Goal: Complete application form: Complete application form

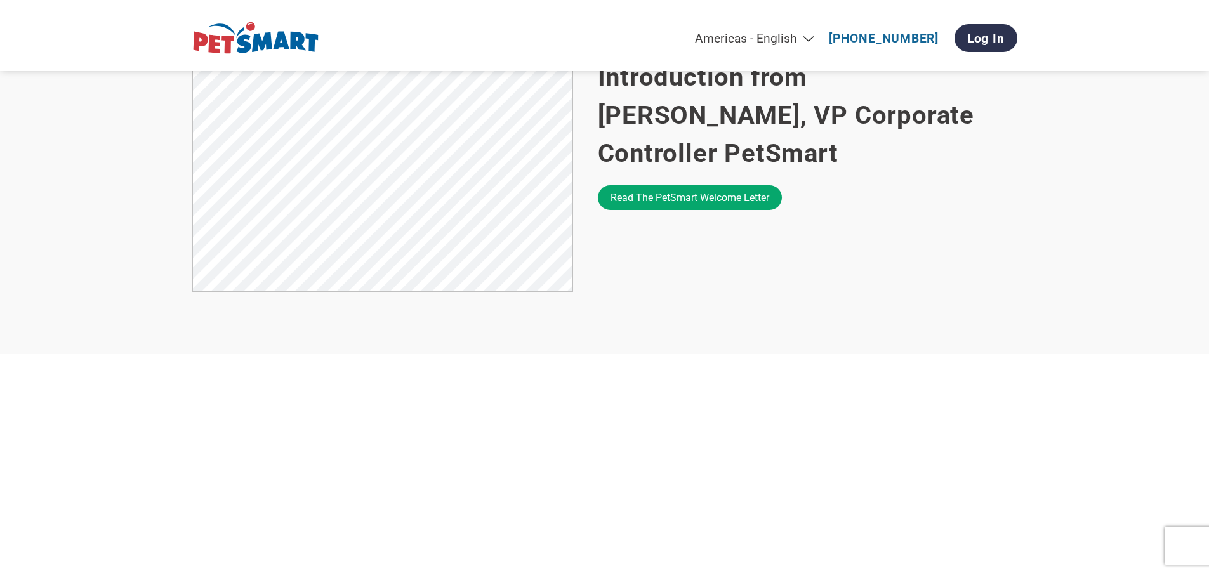
scroll to position [888, 0]
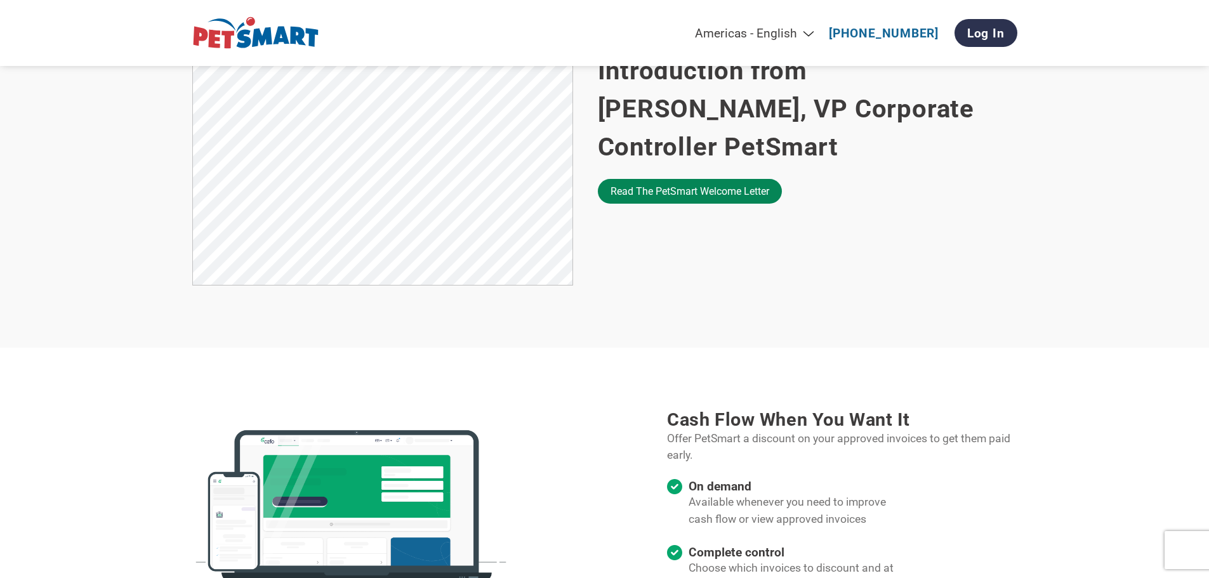
click at [689, 183] on link "Read the PetSmart welcome letter" at bounding box center [690, 191] width 184 height 25
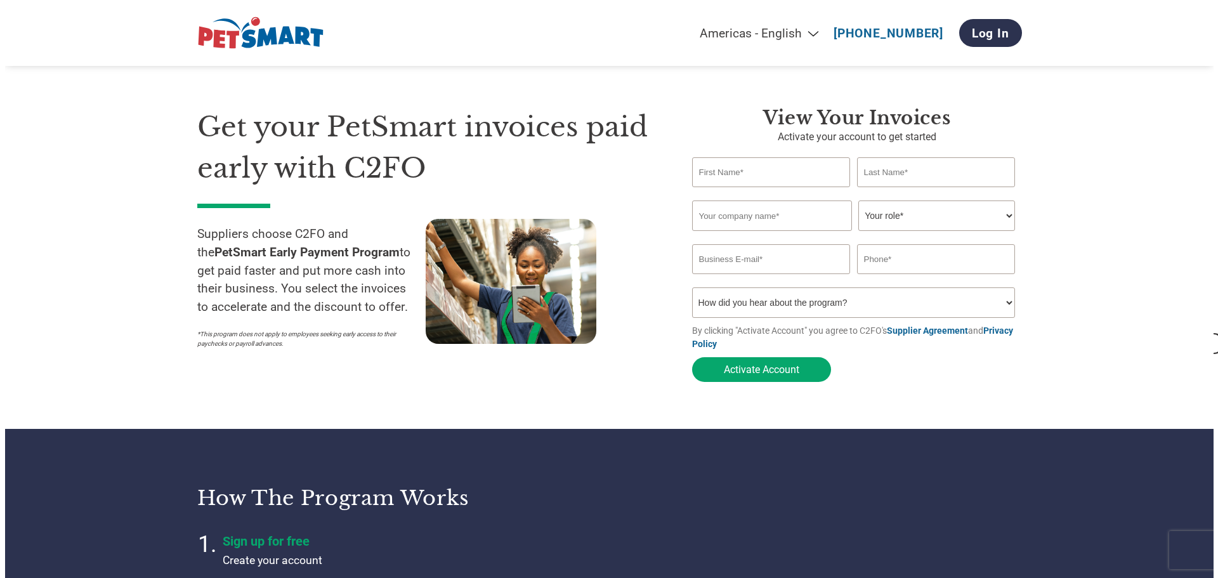
scroll to position [0, 0]
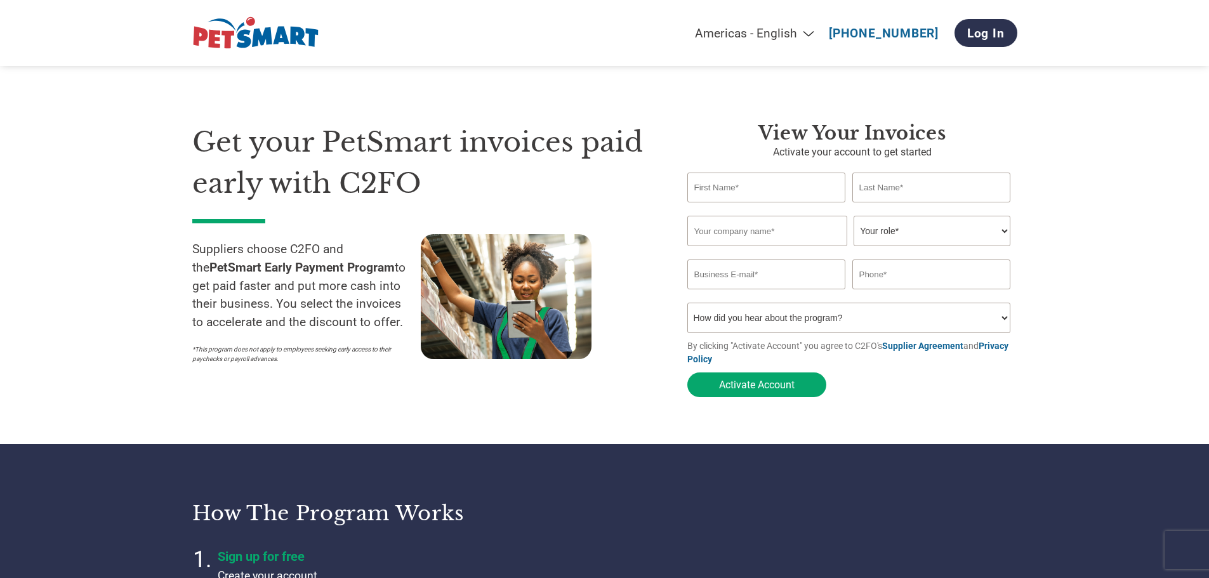
click at [734, 191] on input "text" at bounding box center [766, 188] width 159 height 30
type input "[PERSON_NAME]"
type input "[EMAIL_ADDRESS][DOMAIN_NAME]"
type input "3107800959"
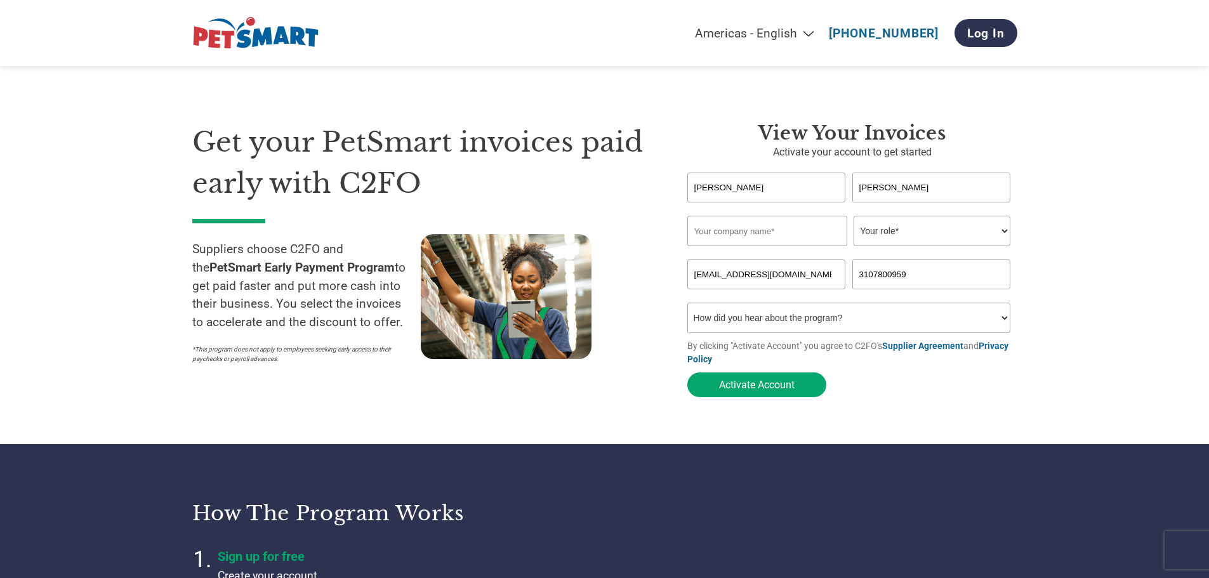
click at [762, 228] on input "text" at bounding box center [767, 231] width 160 height 30
type input "Logical Brands, Inc."
click at [907, 233] on select "Your role* CFO Controller Credit Manager Finance Director Treasurer CEO Preside…" at bounding box center [932, 231] width 157 height 30
select select "OTHER"
click at [854, 217] on select "Your role* CFO Controller Credit Manager Finance Director Treasurer CEO Preside…" at bounding box center [932, 231] width 157 height 30
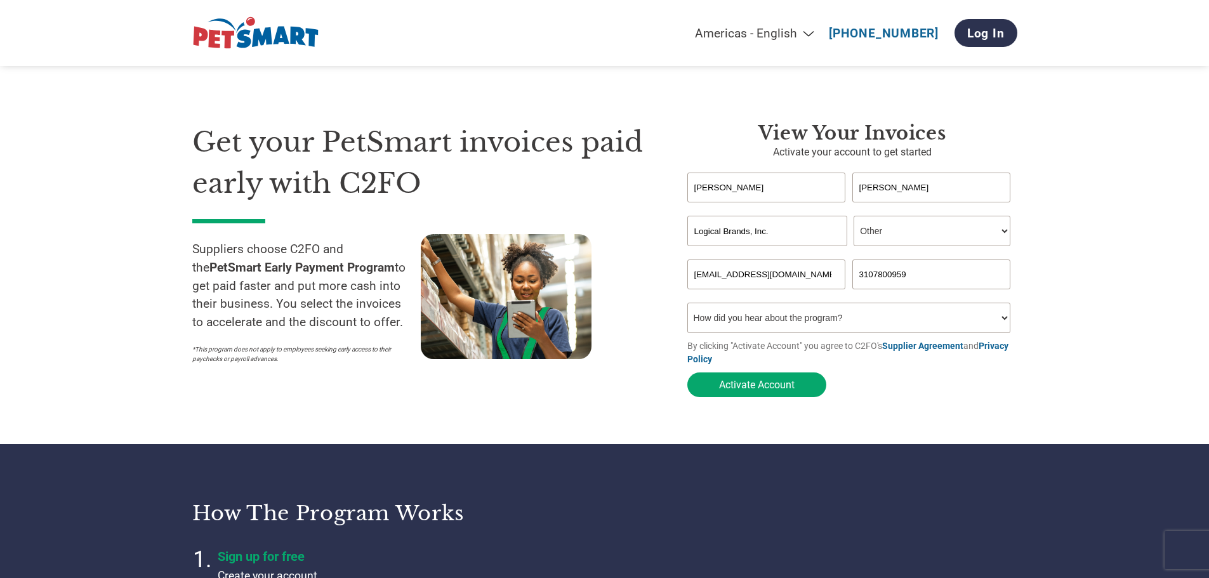
drag, startPoint x: 728, startPoint y: 277, endPoint x: 831, endPoint y: 278, distance: 103.4
click at [831, 278] on input "[EMAIL_ADDRESS][DOMAIN_NAME]" at bounding box center [766, 275] width 159 height 30
type input "[EMAIL_ADDRESS][DOMAIN_NAME]"
click at [805, 315] on select "How did you hear about the program? Received a letter Email Social Media Online…" at bounding box center [849, 318] width 324 height 30
select select "Email"
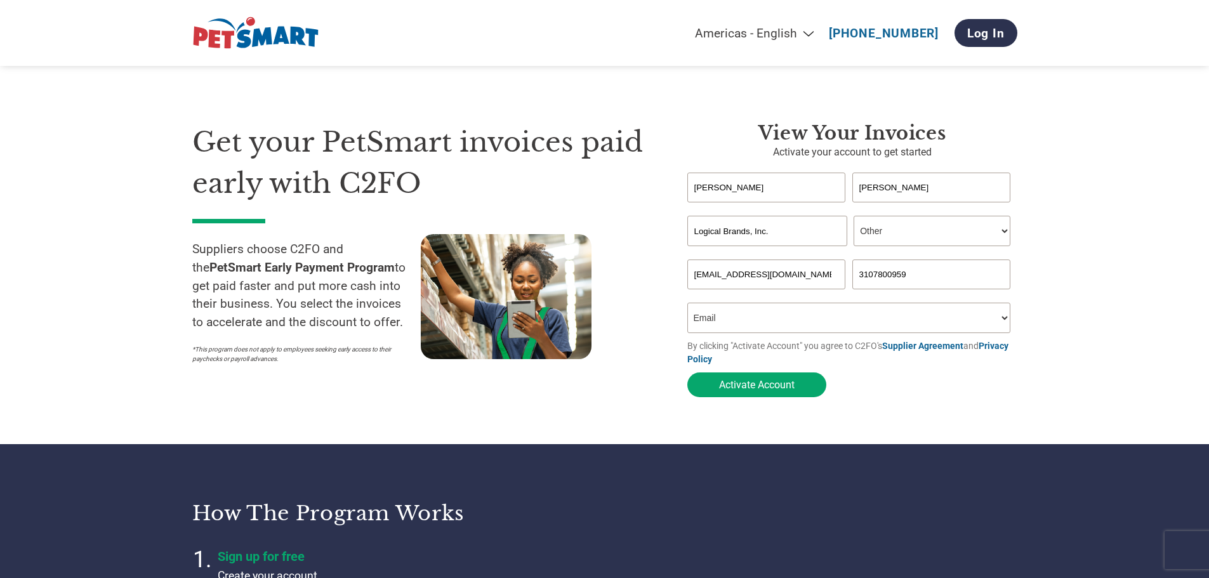
click at [687, 307] on select "How did you hear about the program? Received a letter Email Social Media Online…" at bounding box center [849, 318] width 324 height 30
click at [758, 392] on button "Activate Account" at bounding box center [756, 385] width 139 height 25
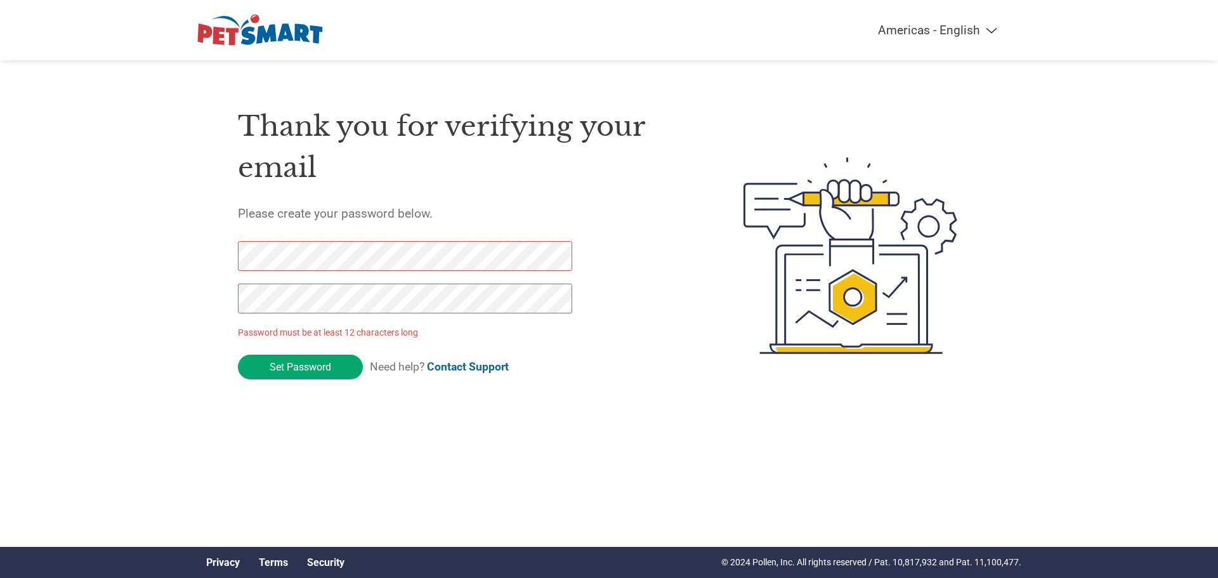
click at [220, 253] on div "Thank you for verifying your email Please create your password below. Password …" at bounding box center [609, 256] width 825 height 336
click at [218, 258] on div "Thank you for verifying your email Please create your password below. Password …" at bounding box center [609, 256] width 825 height 336
click at [177, 313] on div "Americas - English Américas - Español Américas - Português Amériques - Français…" at bounding box center [609, 205] width 1218 height 411
click at [205, 300] on div "Thank you for verifying your email Please create your password below. Password …" at bounding box center [609, 256] width 825 height 336
click at [454, 402] on div "Thank you for verifying your email Please create your password below. Password …" at bounding box center [460, 256] width 445 height 336
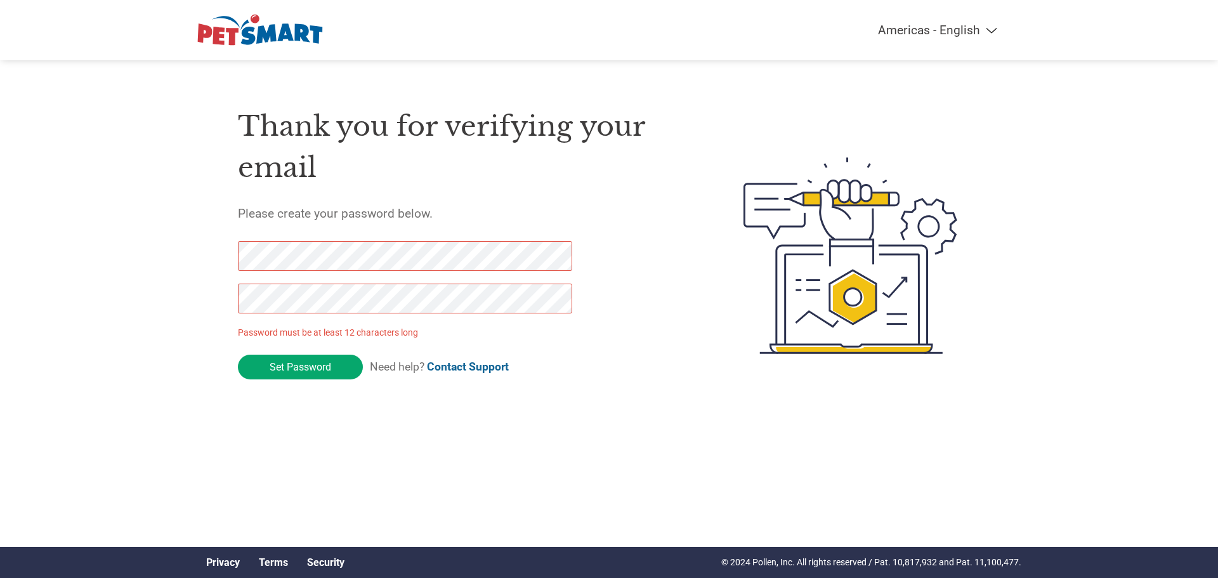
click at [149, 253] on div "Americas - English Américas - Español Américas - Português Amériques - Français…" at bounding box center [609, 205] width 1218 height 411
click at [208, 251] on div "Thank you for verifying your email Please create your password below. Password …" at bounding box center [609, 256] width 825 height 336
click at [204, 289] on div "Thank you for verifying your email Please create your password below. Password …" at bounding box center [609, 256] width 825 height 336
click at [234, 260] on div "Thank you for verifying your email Please create your password below. Password …" at bounding box center [609, 256] width 825 height 336
click at [223, 254] on div "Thank you for verifying your email Please create your password below. Password …" at bounding box center [609, 256] width 825 height 336
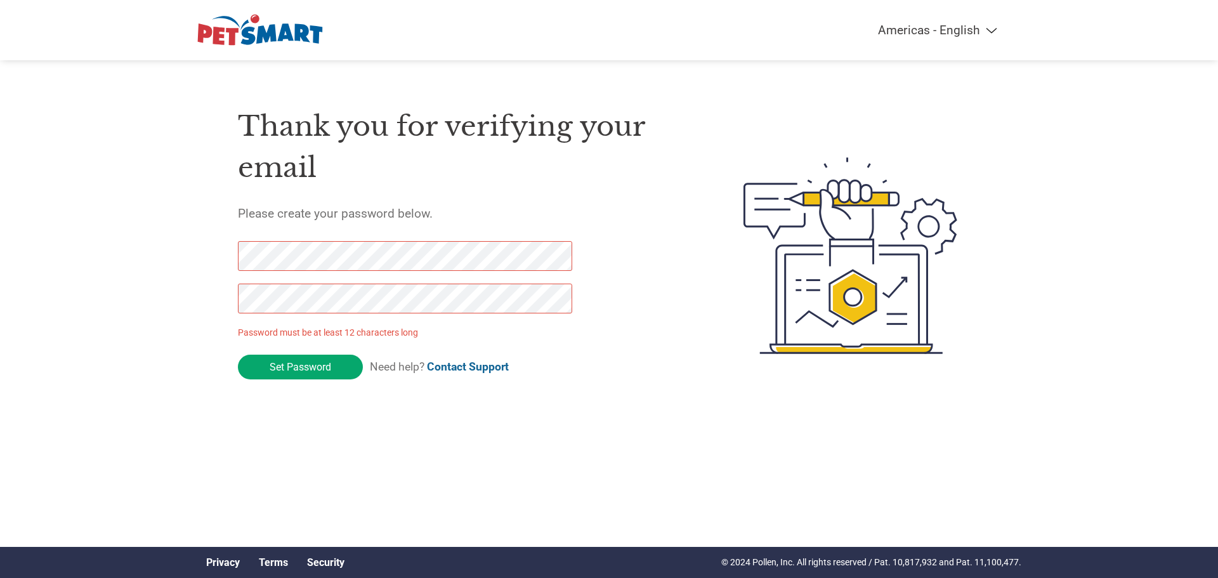
click at [201, 298] on div "Thank you for verifying your email Please create your password below. Password …" at bounding box center [609, 256] width 825 height 336
click at [208, 303] on div "Thank you for verifying your email Please create your password below. Password …" at bounding box center [609, 256] width 825 height 336
click at [219, 258] on div "Thank you for verifying your email Please create your password below. Password …" at bounding box center [609, 256] width 825 height 336
click at [213, 294] on div "Thank you for verifying your email Please create your password below. Password …" at bounding box center [609, 256] width 825 height 336
click at [216, 253] on div "Thank you for verifying your email Please create your password below. Password …" at bounding box center [609, 256] width 825 height 336
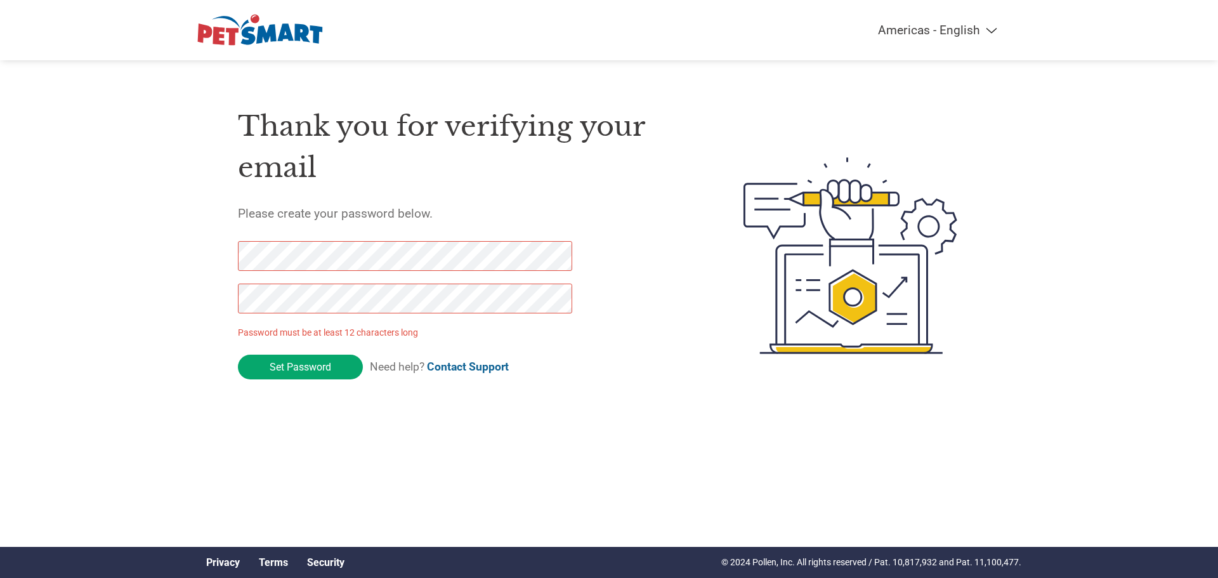
click at [148, 255] on div "Americas - English Américas - Español Américas - Português Amériques - Français…" at bounding box center [609, 205] width 1218 height 411
click at [536, 433] on html "Americas - English Américas - Español Américas - Português Amériques - Français…" at bounding box center [609, 230] width 1218 height 461
click at [389, 333] on p "Password must be at least 12 characters long" at bounding box center [407, 332] width 339 height 13
click at [308, 369] on input "Set Password" at bounding box center [300, 367] width 125 height 25
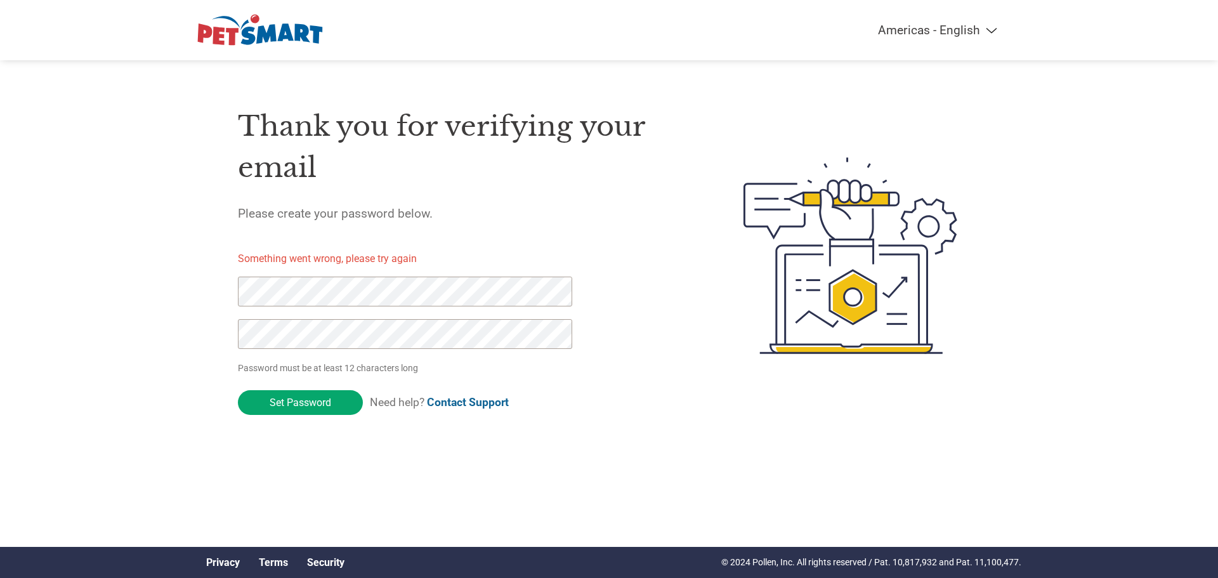
click at [213, 301] on div "Thank you for verifying your email Please create your password below. Something…" at bounding box center [609, 256] width 825 height 336
click at [200, 338] on div "Thank you for verifying your email Please create your password below. Something…" at bounding box center [609, 256] width 825 height 336
click at [187, 286] on div "Americas - English Américas - Español Américas - Português Amériques - Français…" at bounding box center [609, 205] width 1218 height 411
click at [186, 291] on div "Americas - English Américas - Español Américas - Português Amériques - Français…" at bounding box center [609, 205] width 1218 height 411
click at [216, 293] on div "Thank you for verifying your email Please create your password below. Something…" at bounding box center [609, 256] width 825 height 336
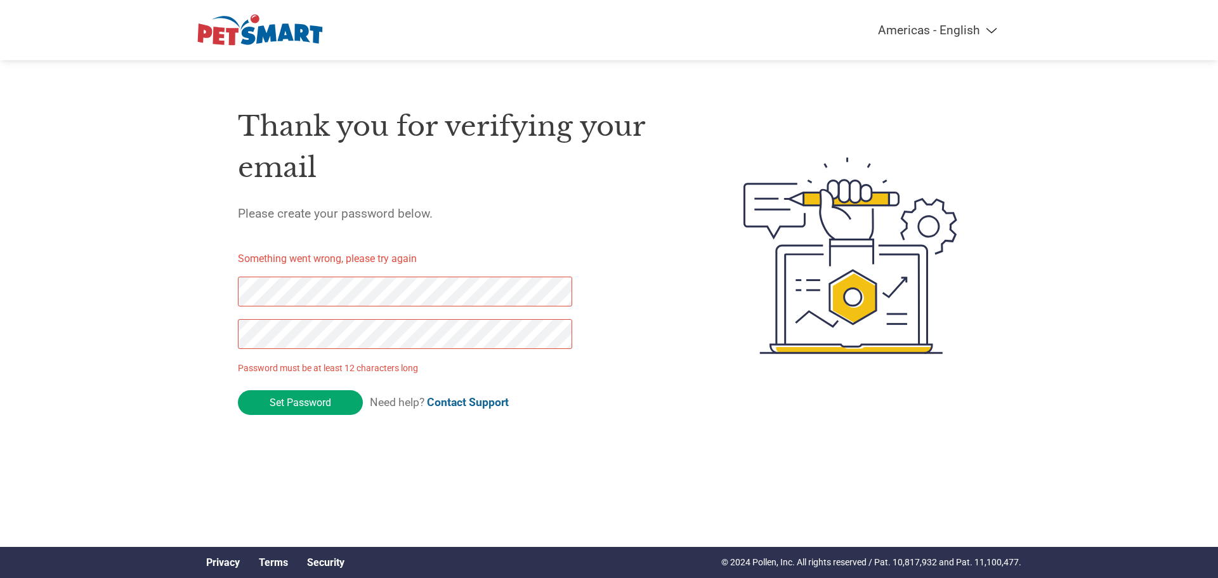
click at [169, 324] on div "Americas - English Américas - Español Américas - Português Amériques - Français…" at bounding box center [609, 205] width 1218 height 411
click at [311, 400] on input "Set Password" at bounding box center [300, 402] width 125 height 25
